Goal: Information Seeking & Learning: Learn about a topic

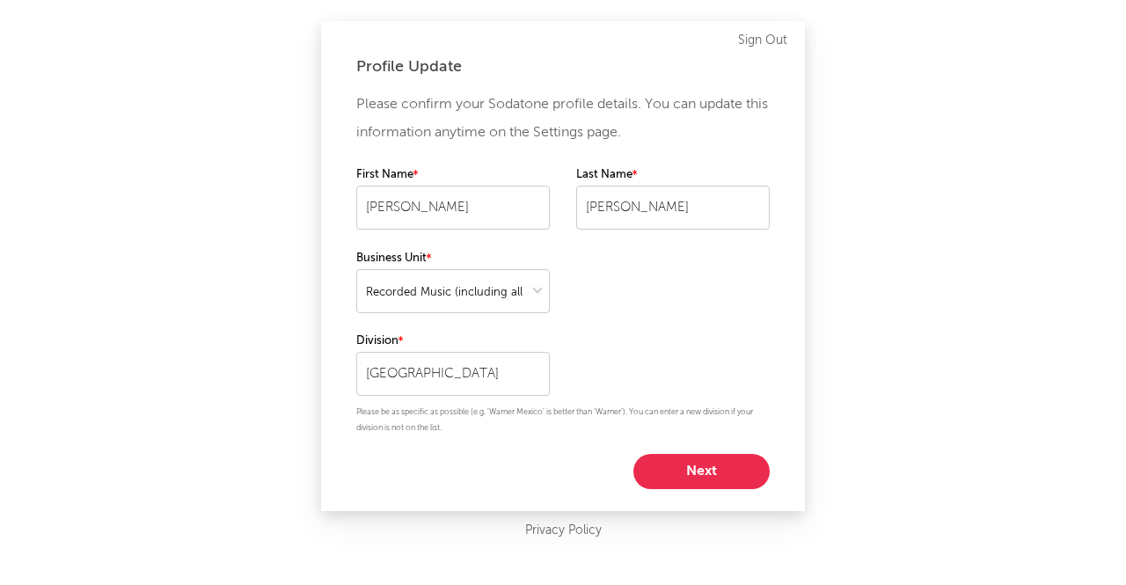
select select "recorded_music"
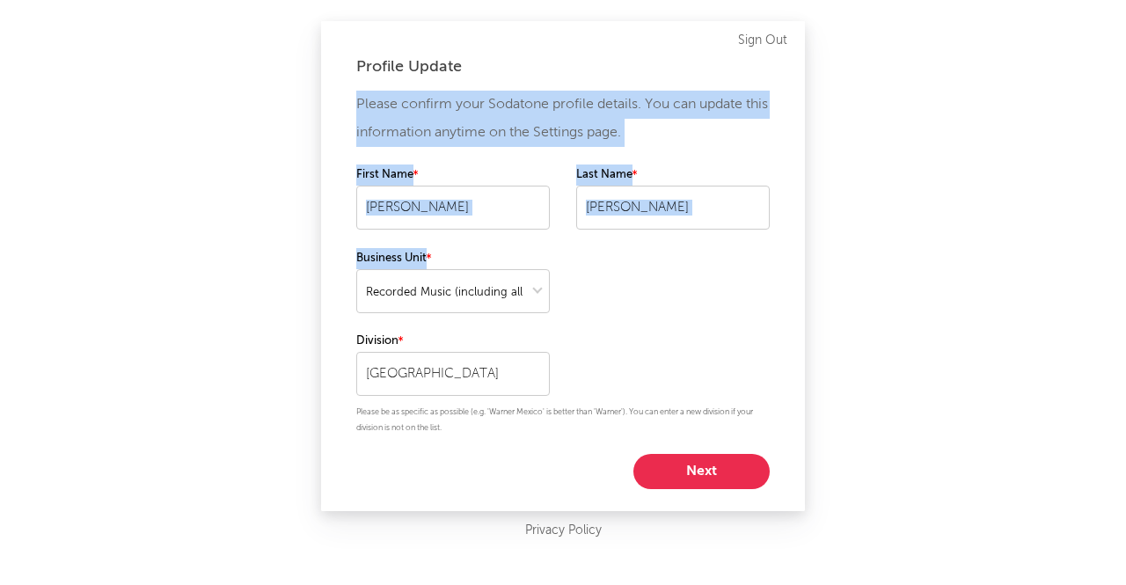
click at [596, 258] on div "Profile Update Please confirm your Sodatone profile details. You can update thi…" at bounding box center [563, 292] width 1126 height 585
click at [714, 464] on button "Next" at bounding box center [701, 471] width 136 height 35
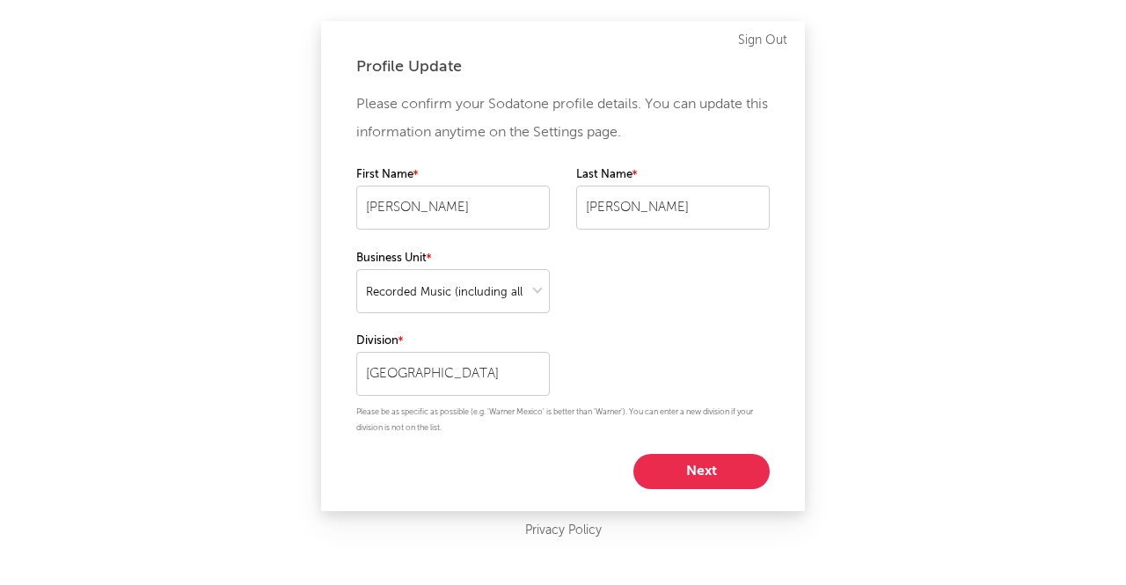
select select "other"
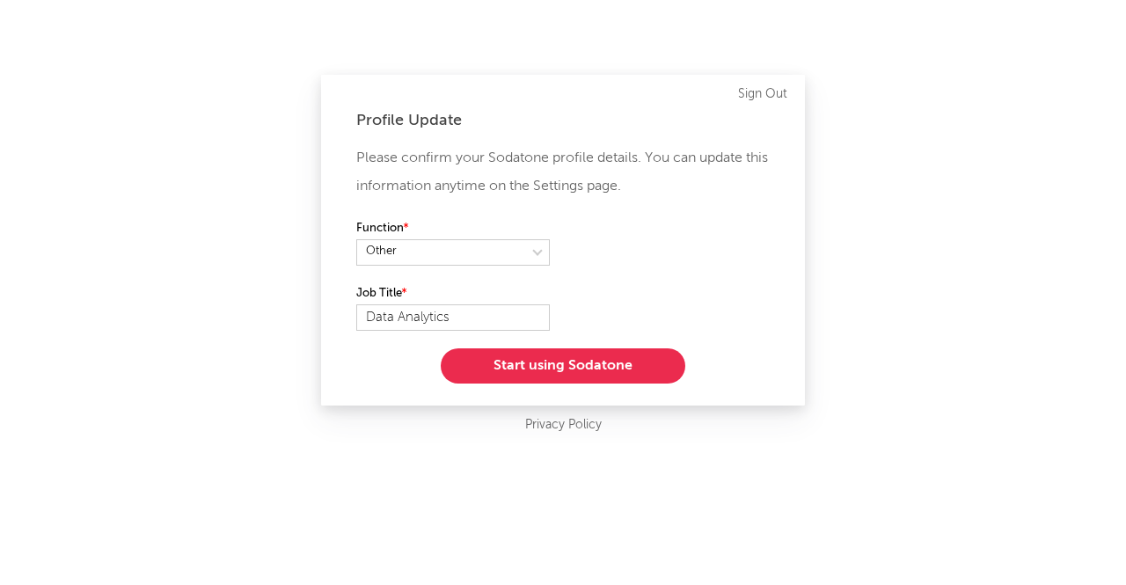
click at [570, 370] on button "Start using Sodatone" at bounding box center [563, 365] width 244 height 35
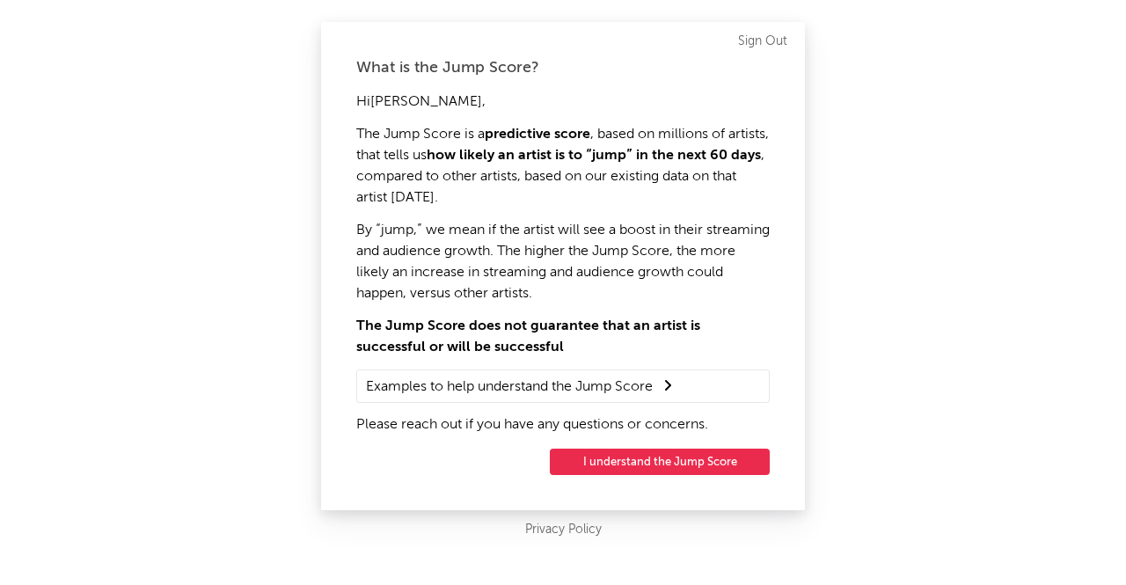
click at [601, 460] on button "I understand the Jump Score" at bounding box center [660, 461] width 220 height 26
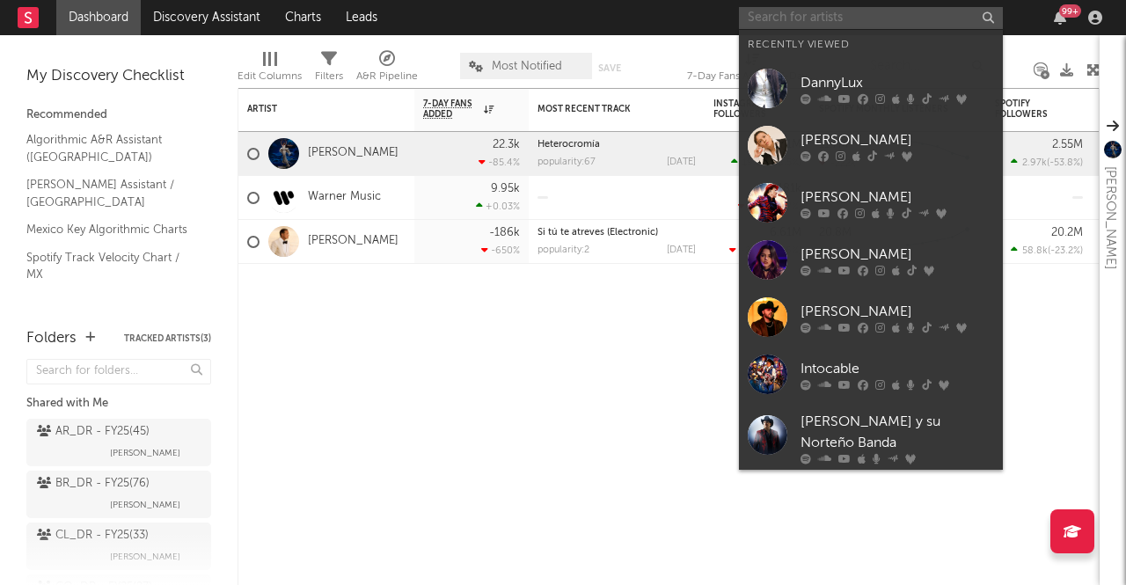
click at [768, 25] on input "text" at bounding box center [871, 18] width 264 height 22
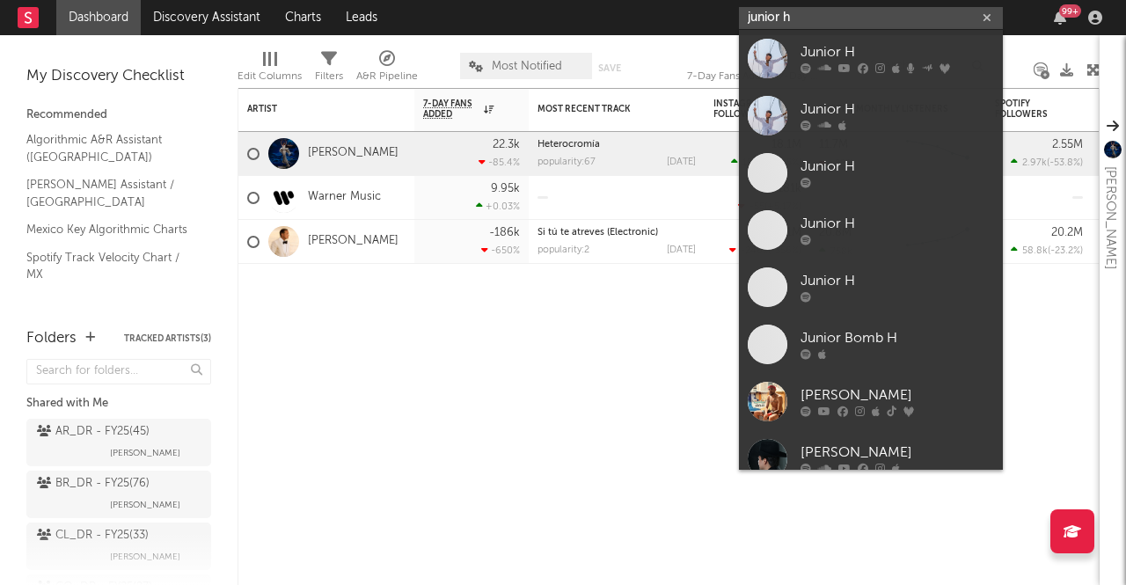
click at [832, 27] on input "junior h" at bounding box center [871, 18] width 264 height 22
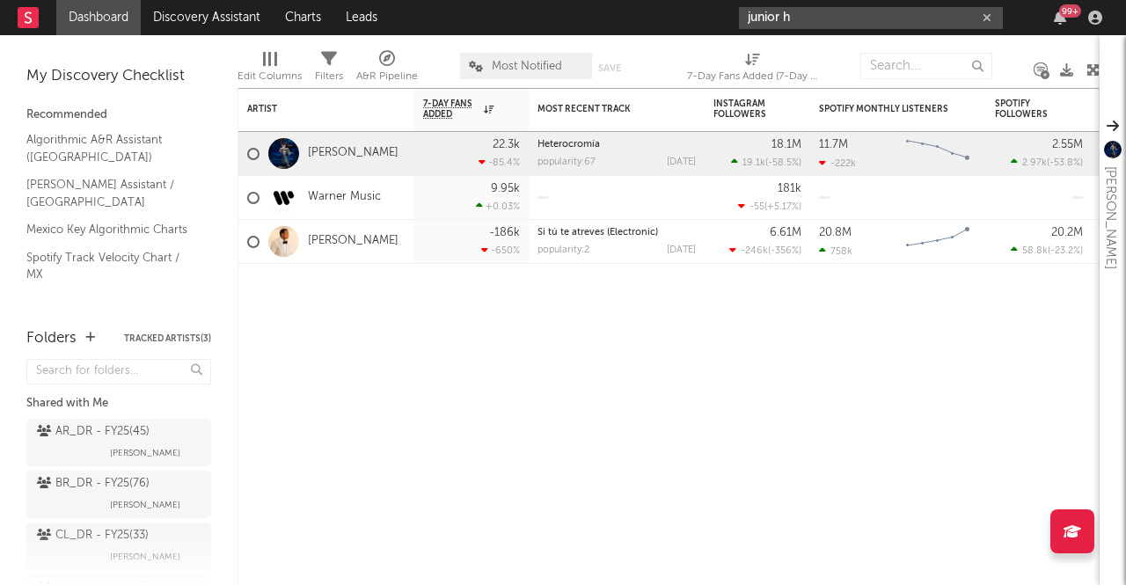
click at [798, 20] on input "junior h" at bounding box center [871, 18] width 264 height 22
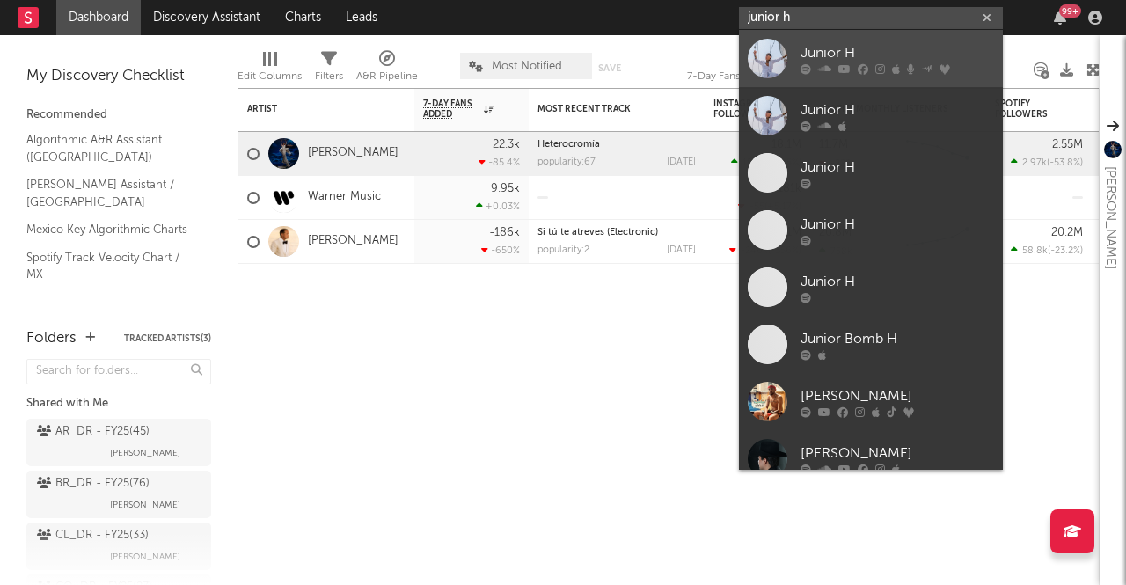
type input "junior h"
click at [768, 58] on div at bounding box center [767, 59] width 40 height 40
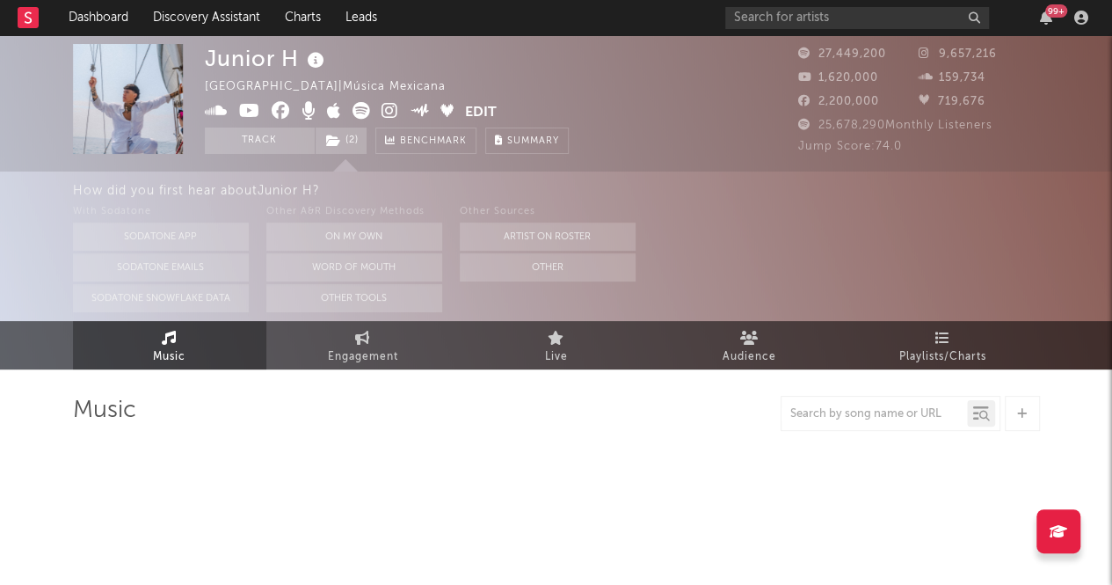
select select "6m"
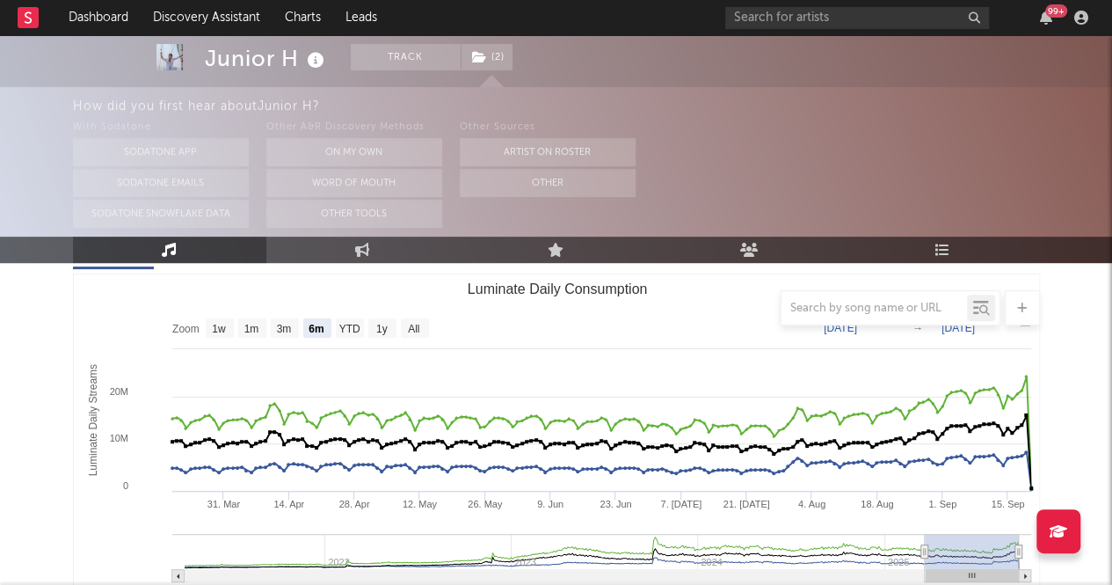
scroll to position [296, 0]
